Goal: Information Seeking & Learning: Learn about a topic

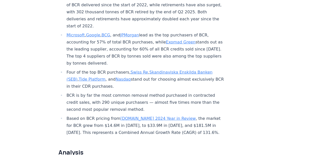
scroll to position [243, 0]
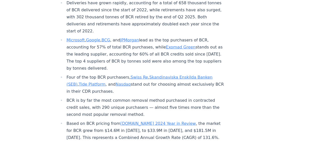
drag, startPoint x: 48, startPoint y: 109, endPoint x: 235, endPoint y: 54, distance: 194.1
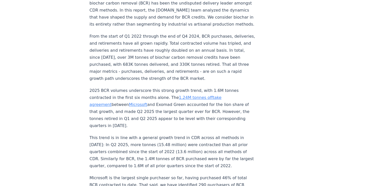
scroll to position [424, 0]
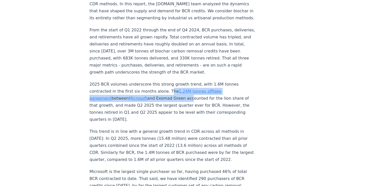
drag, startPoint x: 164, startPoint y: 75, endPoint x: 165, endPoint y: 80, distance: 5.2
click at [165, 81] on p "2025 BCR volumes underscore this strong growth trend, with 1.6M tonnes contract…" at bounding box center [172, 102] width 166 height 42
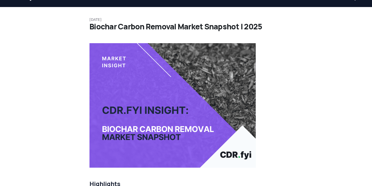
scroll to position [0, 0]
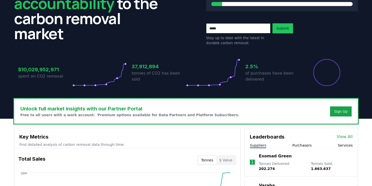
scroll to position [20, 0]
